Goal: Check status: Check status

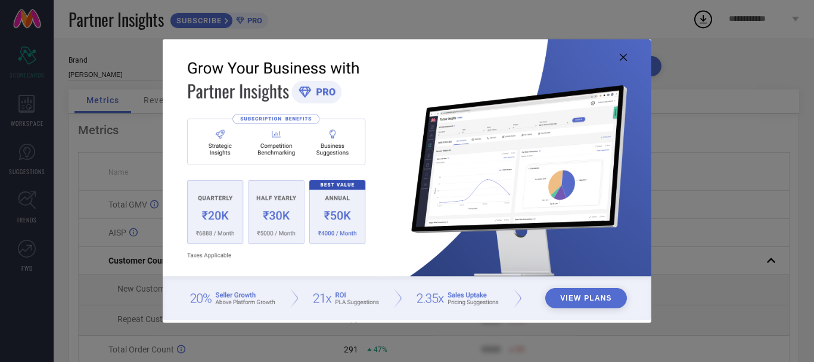
click at [625, 57] on icon at bounding box center [623, 57] width 7 height 7
type input "All"
click at [620, 54] on icon at bounding box center [623, 57] width 7 height 7
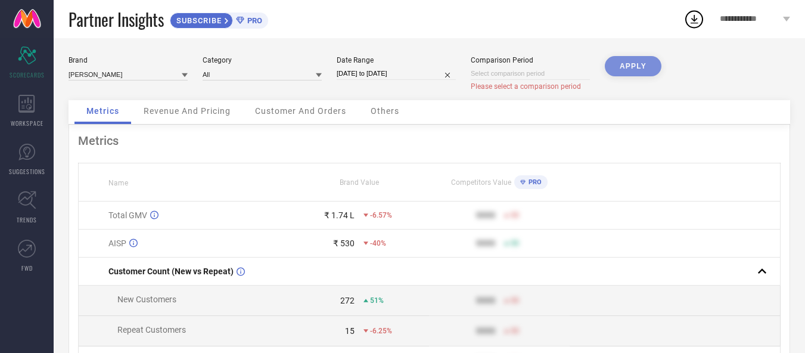
click at [578, 75] on input at bounding box center [530, 73] width 119 height 13
select select "8"
select select "2025"
select select "9"
select select "2025"
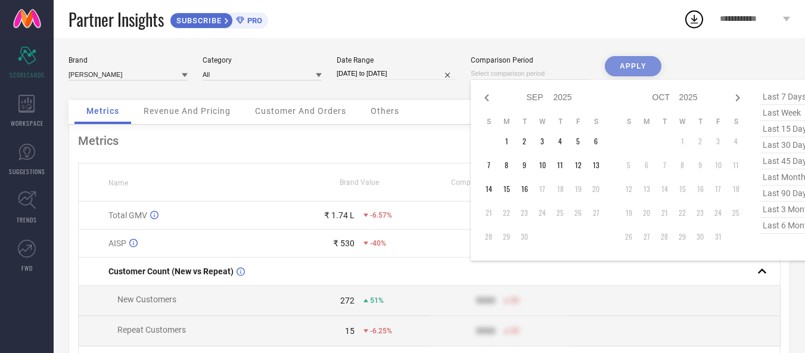
click at [785, 227] on span "last 6 months" at bounding box center [790, 225] width 60 height 16
type input "01-03-2025 to 31-08-2025"
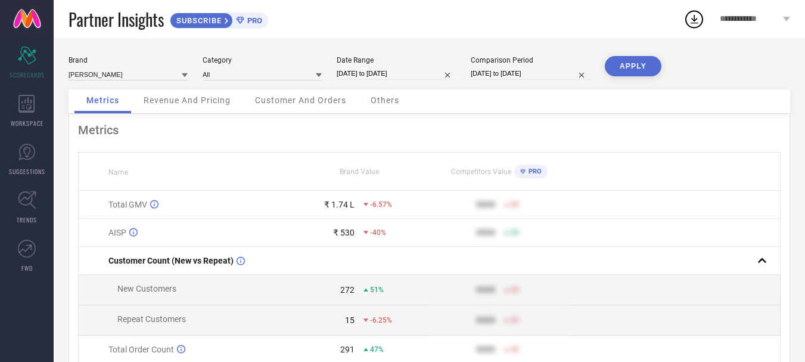
click at [622, 63] on button "APPLY" at bounding box center [633, 66] width 57 height 20
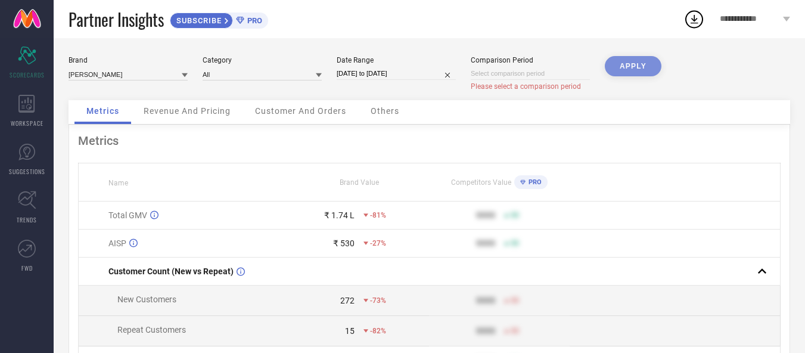
select select "8"
select select "2025"
select select "9"
select select "2025"
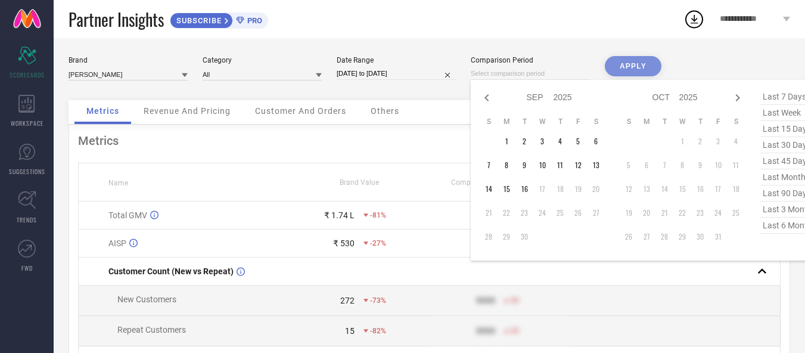
click at [533, 76] on input at bounding box center [530, 73] width 119 height 13
click at [769, 209] on span "last 3 months" at bounding box center [790, 209] width 60 height 16
type input "01-06-2025 to 31-08-2025"
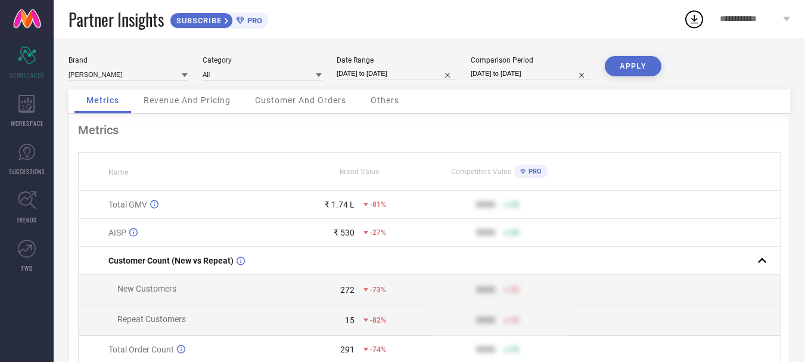
click at [639, 69] on button "APPLY" at bounding box center [633, 66] width 57 height 20
click at [276, 104] on span "Customer And Orders" at bounding box center [300, 100] width 91 height 10
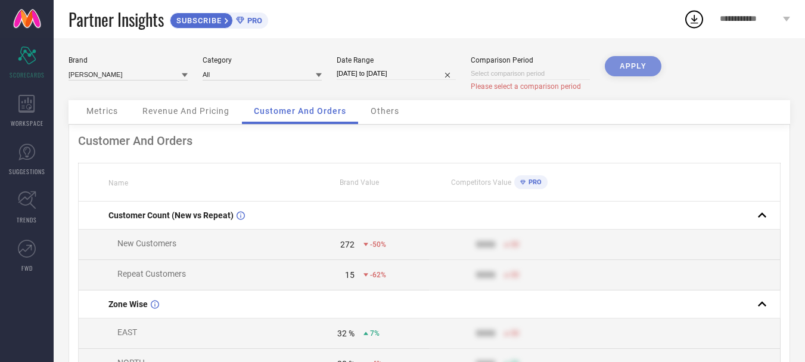
select select "8"
select select "2025"
select select "9"
select select "2025"
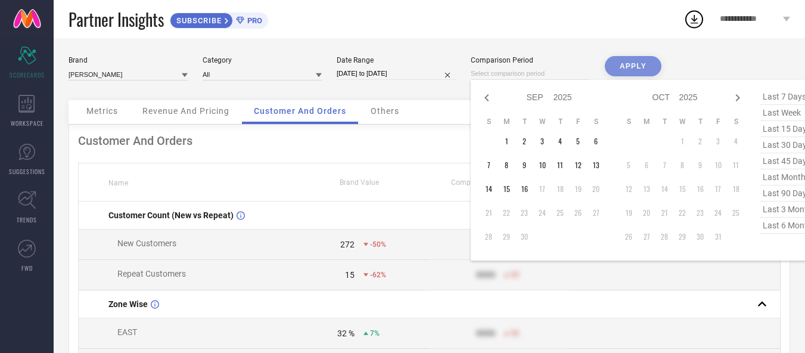
click at [546, 72] on input at bounding box center [530, 73] width 119 height 13
click at [784, 160] on span "last 45 days" at bounding box center [790, 161] width 60 height 16
type input "03-08-2025 to 16-09-2025"
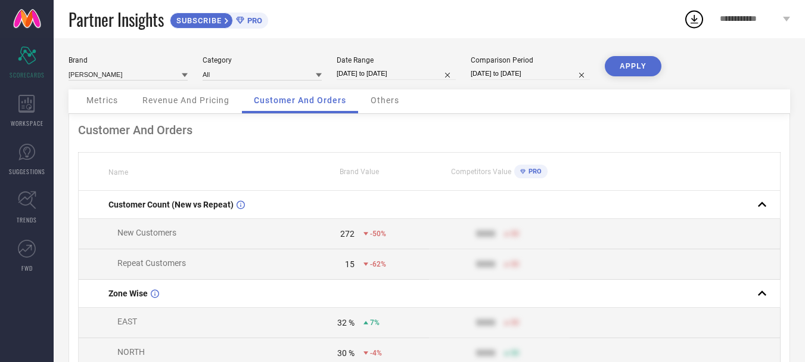
click at [638, 62] on button "APPLY" at bounding box center [633, 66] width 57 height 20
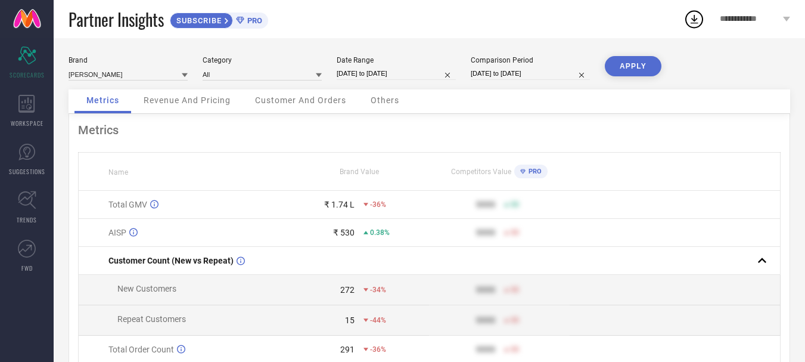
click at [280, 107] on div "Customer And Orders" at bounding box center [300, 101] width 115 height 24
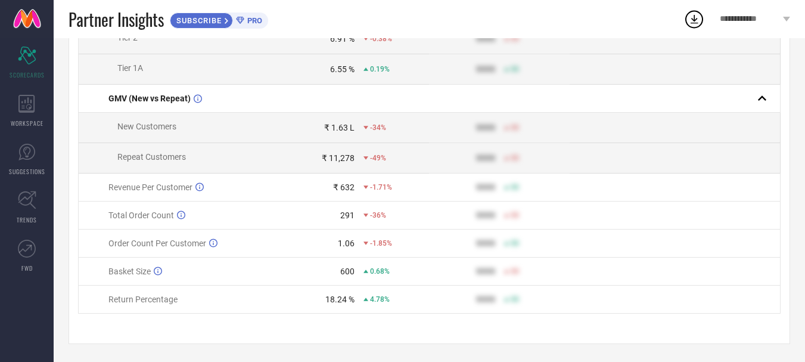
scroll to position [538, 0]
